Goal: Information Seeking & Learning: Find specific fact

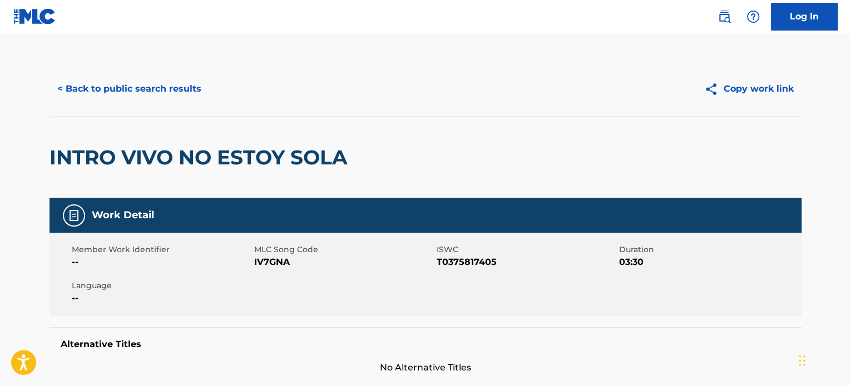
click at [112, 75] on button "< Back to public search results" at bounding box center [129, 89] width 160 height 28
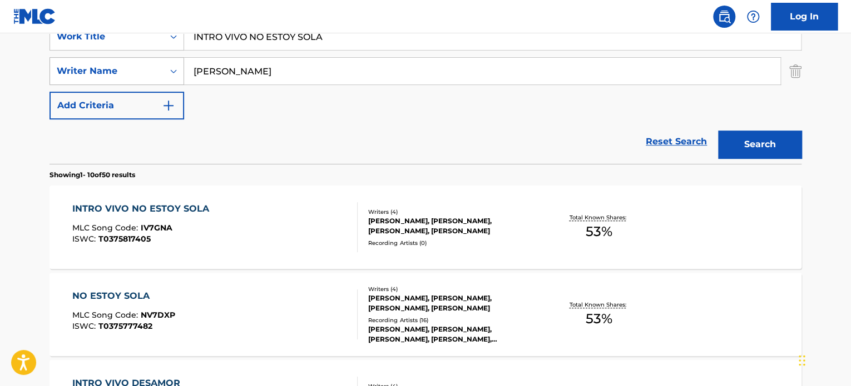
drag, startPoint x: 335, startPoint y: 76, endPoint x: 135, endPoint y: 68, distance: 199.8
click at [105, 63] on div "SearchWithCriteriaf137d02b-29f6-433b-940d-f71d1718afd2 Writer Name [PERSON_NAME]" at bounding box center [425, 71] width 752 height 28
paste input "[PERSON_NAME]"
type input "[PERSON_NAME]"
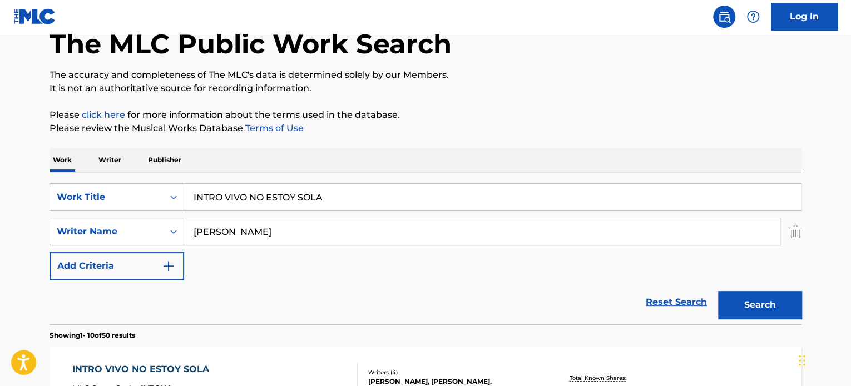
scroll to position [0, 0]
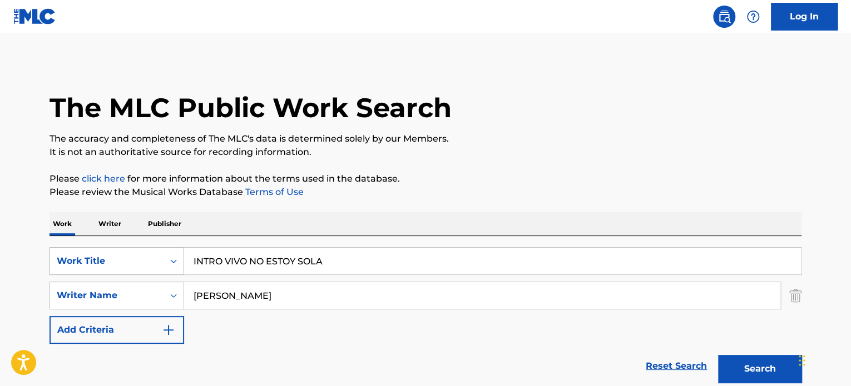
drag, startPoint x: 340, startPoint y: 253, endPoint x: 62, endPoint y: 259, distance: 278.1
paste input "AGUA (CITACAO: AGUA DE BEBER)"
click at [765, 356] on button "Search" at bounding box center [759, 369] width 83 height 28
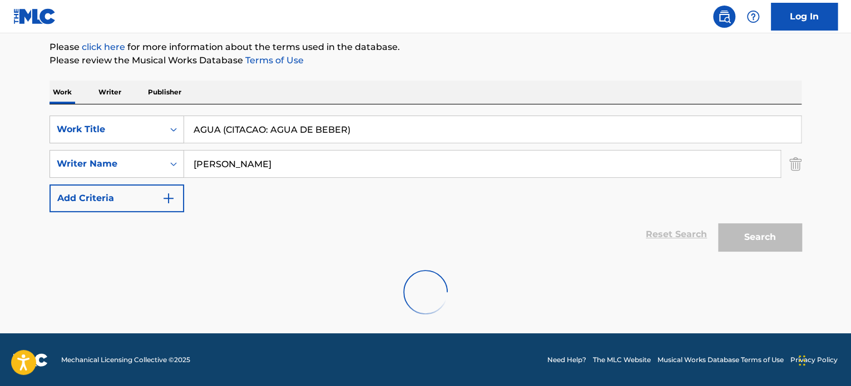
scroll to position [96, 0]
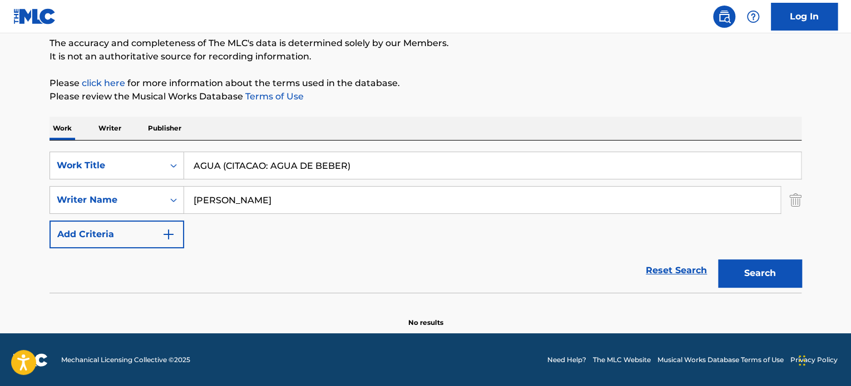
drag, startPoint x: 202, startPoint y: 144, endPoint x: 11, endPoint y: 162, distance: 191.6
click at [21, 161] on main "The MLC Public Work Search The accuracy and completeness of The MLC's data is d…" at bounding box center [425, 136] width 851 height 396
paste input "DE BEBER"
type input "AGUA DE BEBER"
click at [727, 284] on button "Search" at bounding box center [759, 274] width 83 height 28
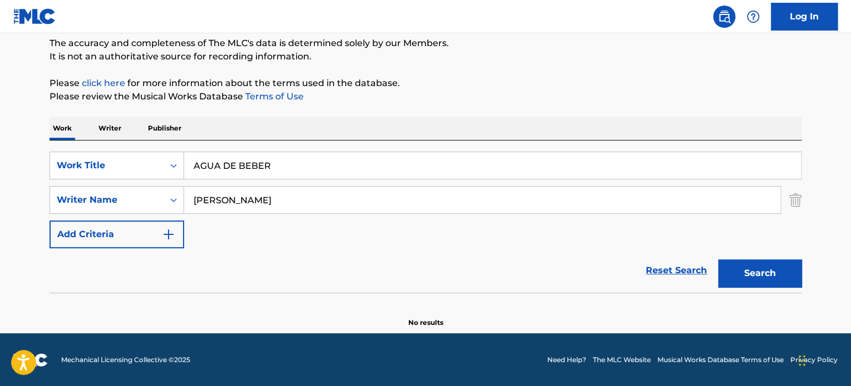
drag, startPoint x: 414, startPoint y: 202, endPoint x: 34, endPoint y: 244, distance: 382.0
click at [37, 244] on div "The MLC Public Work Search The accuracy and completeness of The MLC's data is d…" at bounding box center [425, 147] width 779 height 363
paste input "[PERSON_NAME]"
type input "[PERSON_NAME]"
click at [732, 277] on button "Search" at bounding box center [759, 274] width 83 height 28
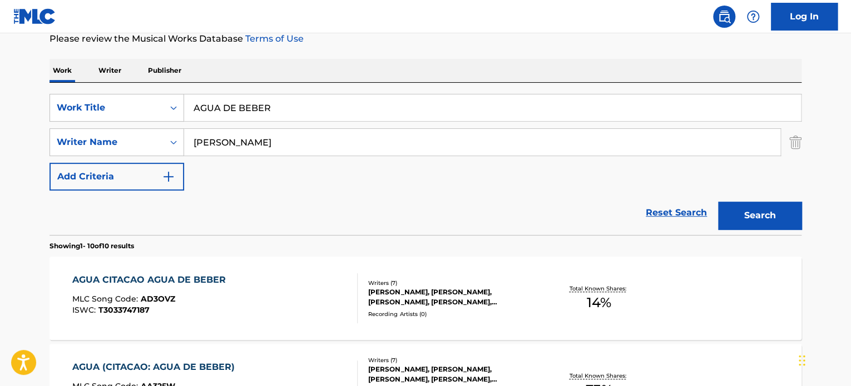
scroll to position [189, 0]
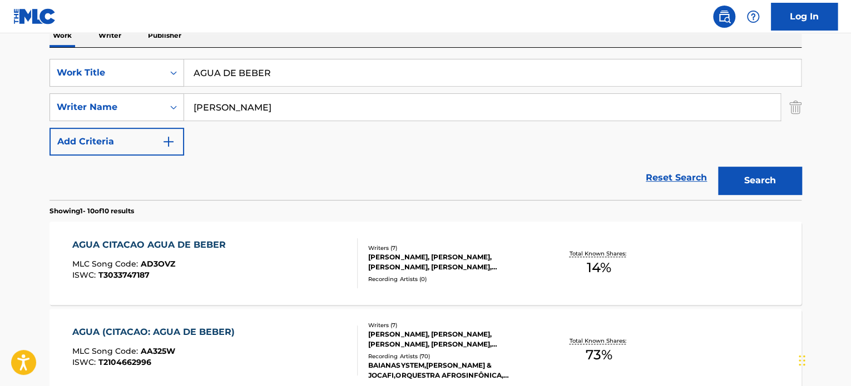
click at [390, 275] on div "Recording Artists ( 0 )" at bounding box center [452, 279] width 168 height 8
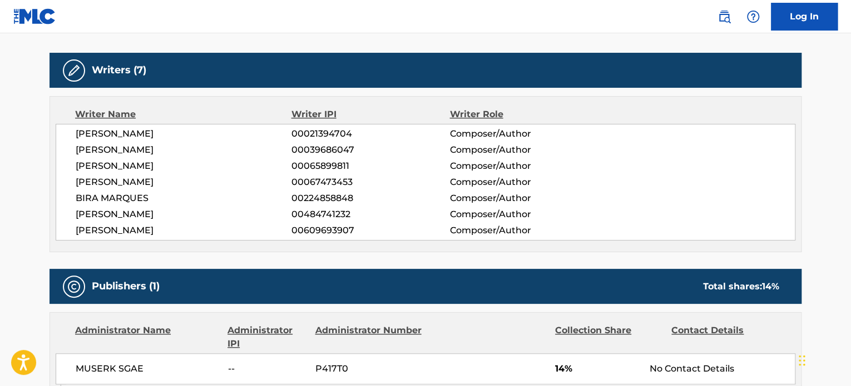
scroll to position [288, 0]
